Goal: Find specific page/section: Find specific page/section

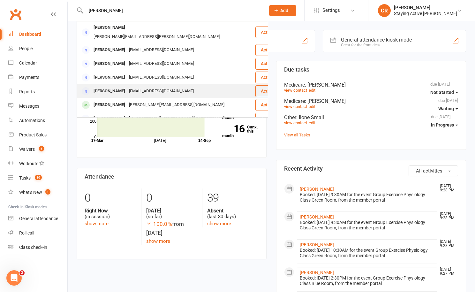
type input "[PERSON_NAME]"
click at [128, 87] on div "[EMAIL_ADDRESS][DOMAIN_NAME]" at bounding box center [161, 91] width 69 height 9
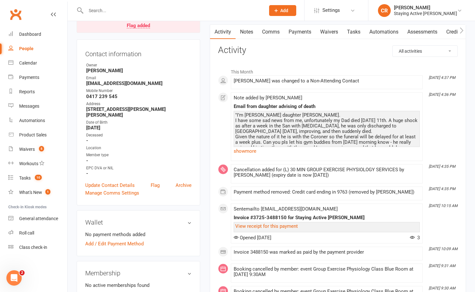
scroll to position [58, 0]
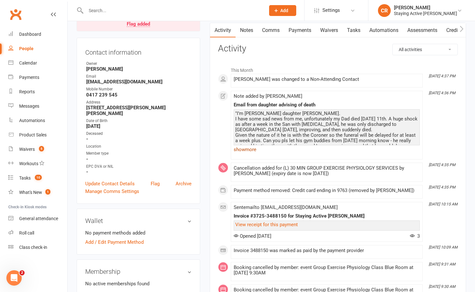
click at [243, 148] on link "show more" at bounding box center [327, 149] width 186 height 9
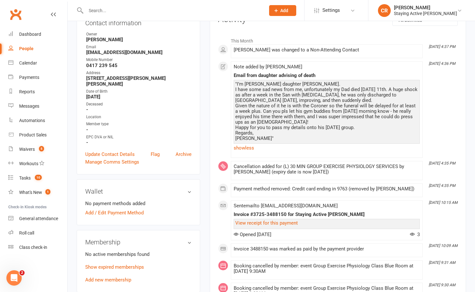
scroll to position [0, 0]
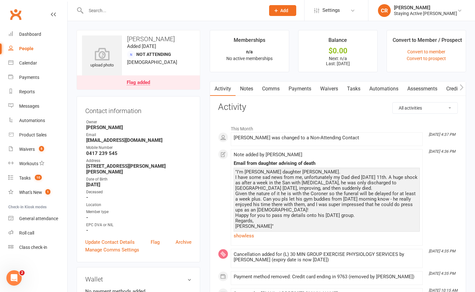
click at [307, 85] on link "Payments" at bounding box center [300, 88] width 32 height 15
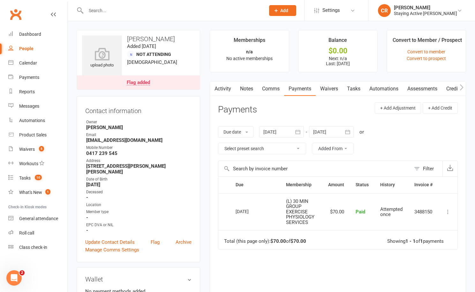
click at [247, 89] on link "Notes" at bounding box center [247, 88] width 22 height 15
